Goal: Task Accomplishment & Management: Manage account settings

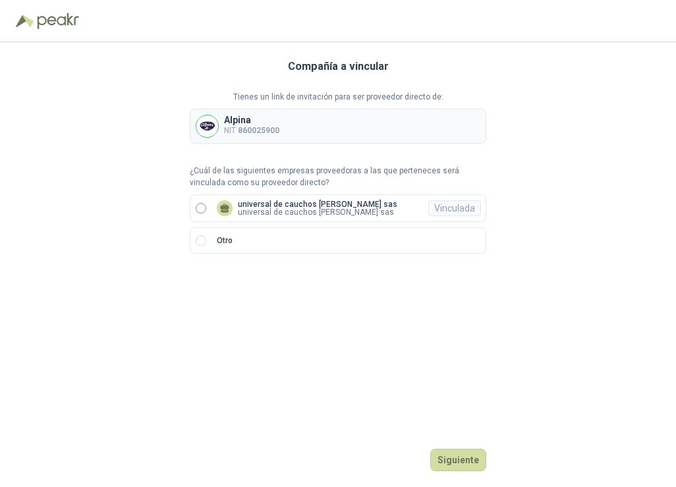
click at [260, 211] on p "universal de cauchos [PERSON_NAME] sas" at bounding box center [318, 212] width 160 height 8
click at [456, 446] on div "Compañía a vincular Tienes un link de invitación para ser proveedor directo de:…" at bounding box center [338, 264] width 297 height 445
click at [446, 458] on button "Ingresar" at bounding box center [460, 460] width 52 height 22
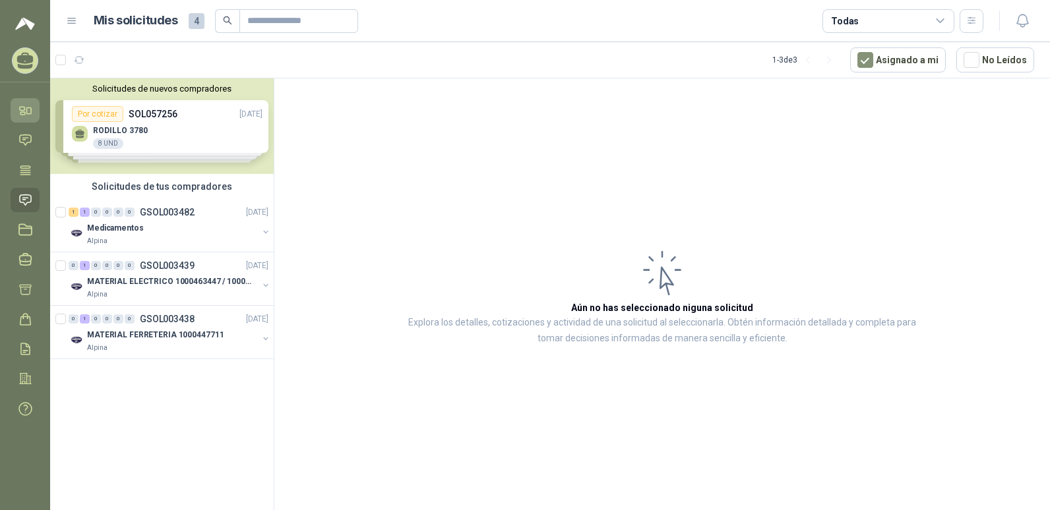
click at [20, 113] on icon at bounding box center [25, 111] width 14 height 14
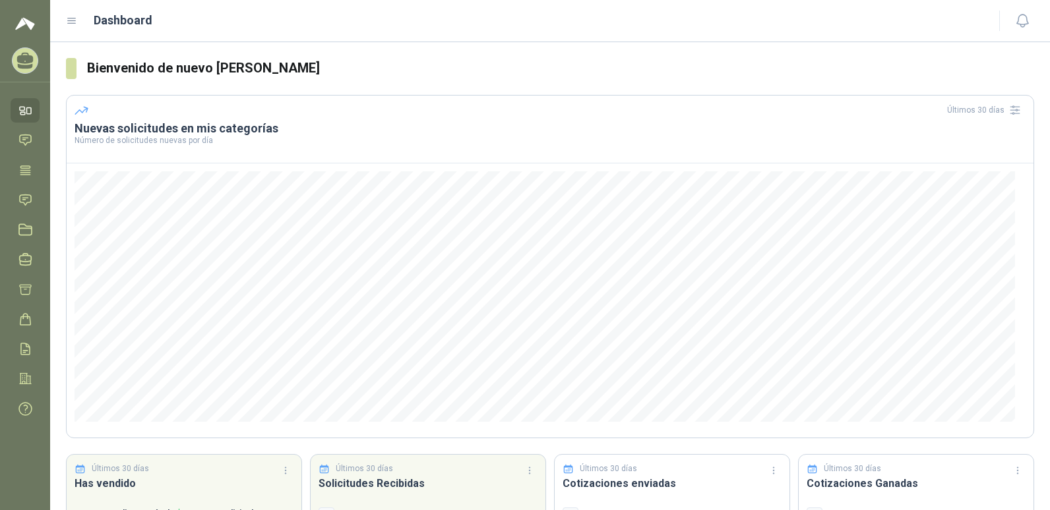
click at [34, 154] on ul "Inicio Chat Tareas Solicitudes Licitaciones Negociaciones Cotizar Órdenes de Co…" at bounding box center [25, 262] width 50 height 328
click at [24, 129] on link "Chat" at bounding box center [25, 140] width 29 height 24
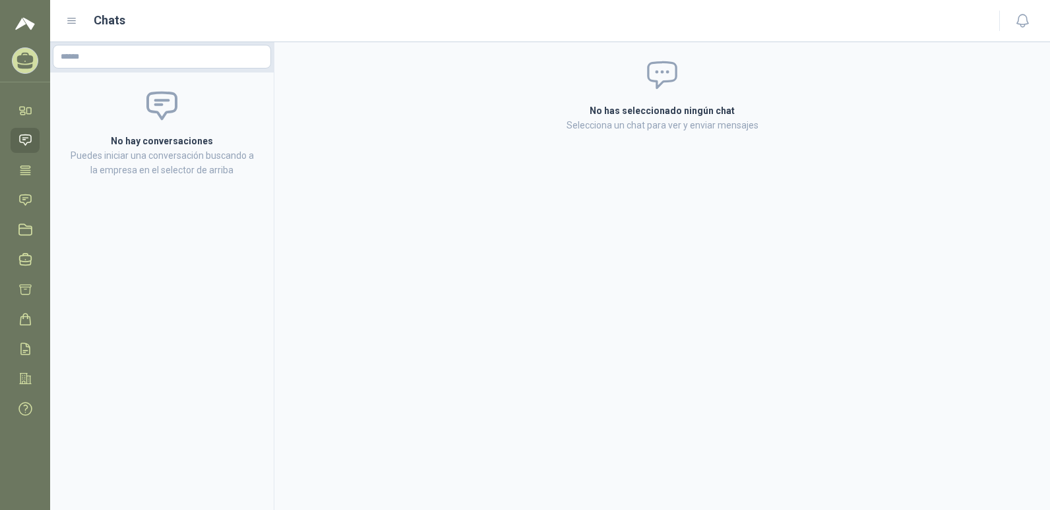
click at [25, 152] on link "Chat" at bounding box center [25, 140] width 29 height 24
click at [26, 167] on icon at bounding box center [25, 170] width 14 height 14
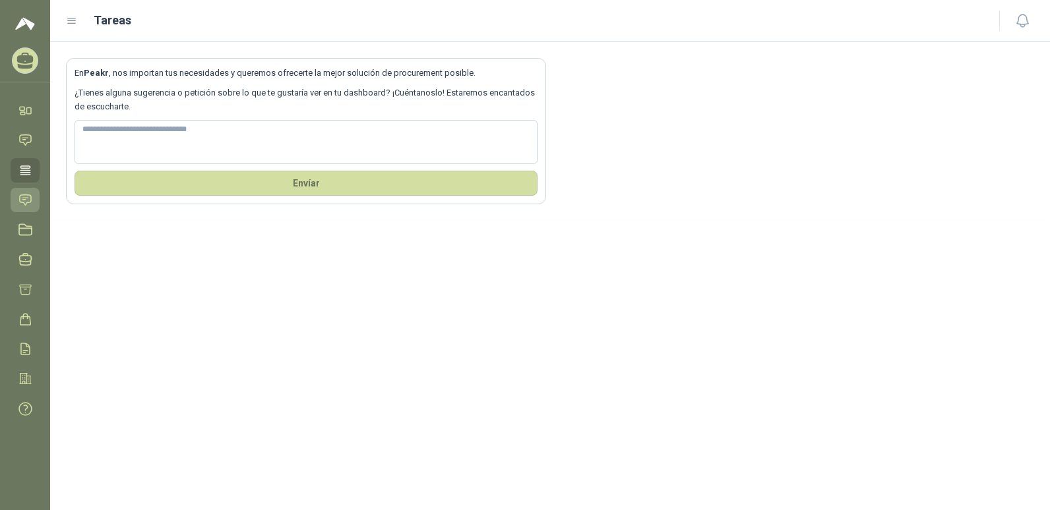
click at [26, 200] on icon at bounding box center [25, 200] width 14 height 14
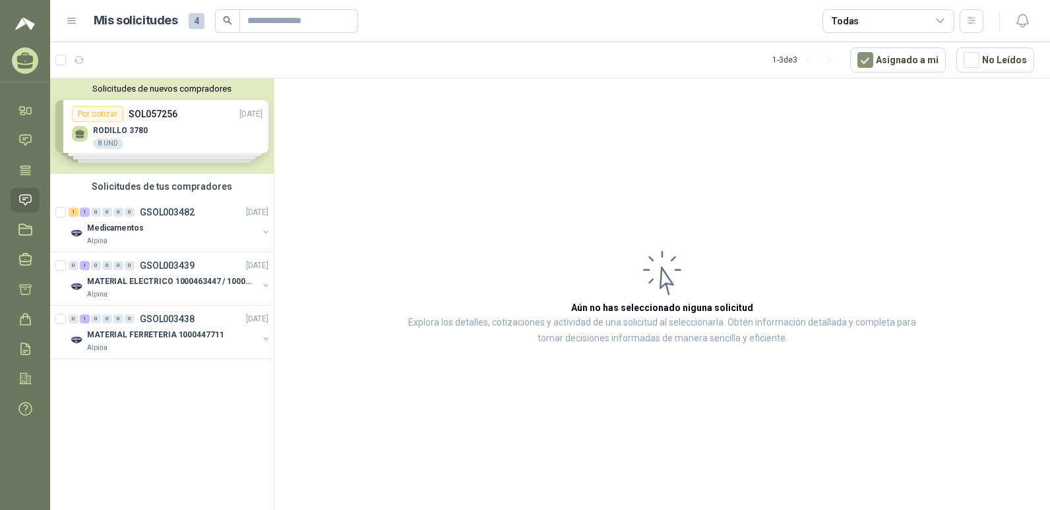
click at [198, 139] on div "Solicitudes de nuevos compradores Por cotizar SOL057256 [DATE] RODILLO 3780 8 U…" at bounding box center [161, 126] width 223 height 96
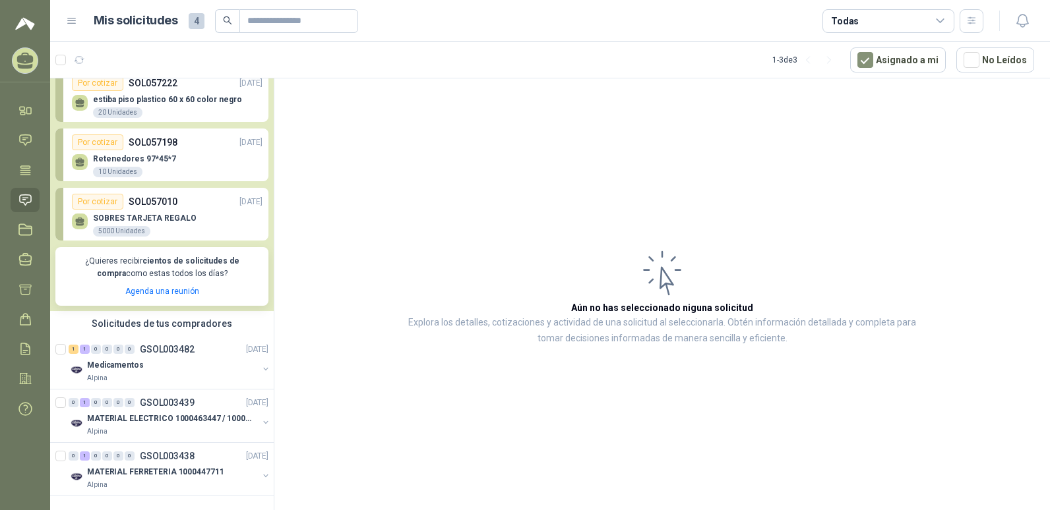
scroll to position [102, 0]
click at [180, 195] on div "Por cotizar SOL057010 [DATE]" at bounding box center [167, 202] width 191 height 16
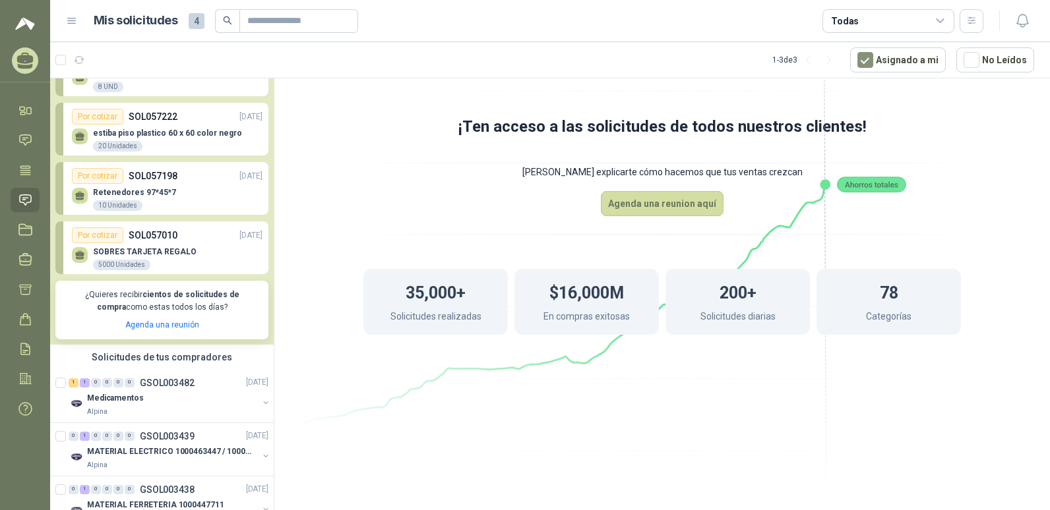
scroll to position [36, 0]
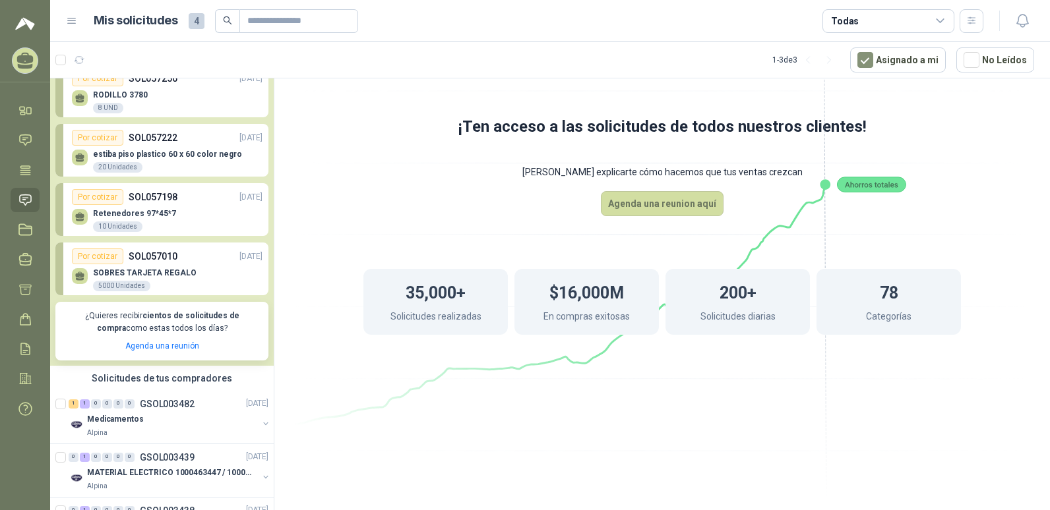
click at [181, 194] on div "Por cotizar SOL057198 [DATE]" at bounding box center [167, 197] width 191 height 16
click at [173, 135] on p "SOL057222" at bounding box center [153, 138] width 49 height 15
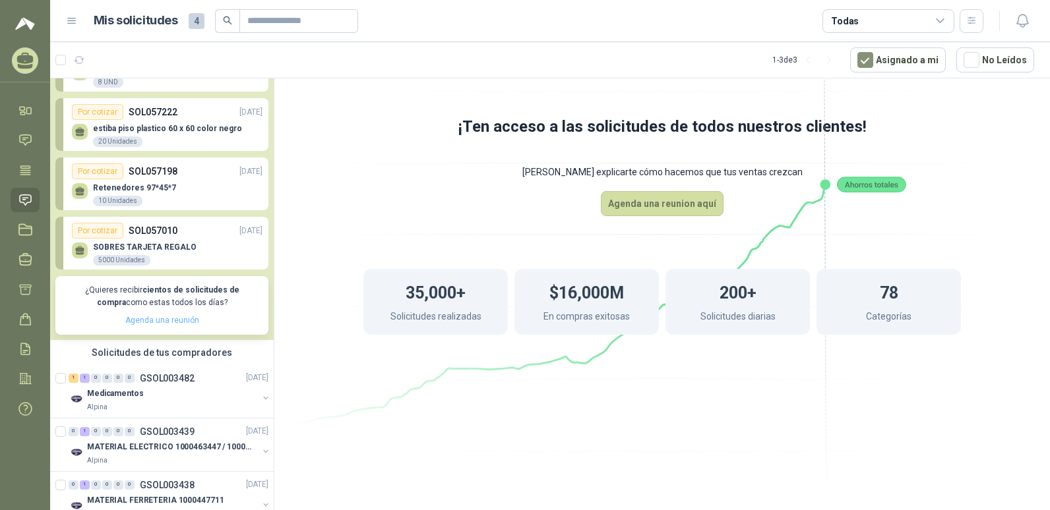
scroll to position [102, 0]
